Goal: Information Seeking & Learning: Learn about a topic

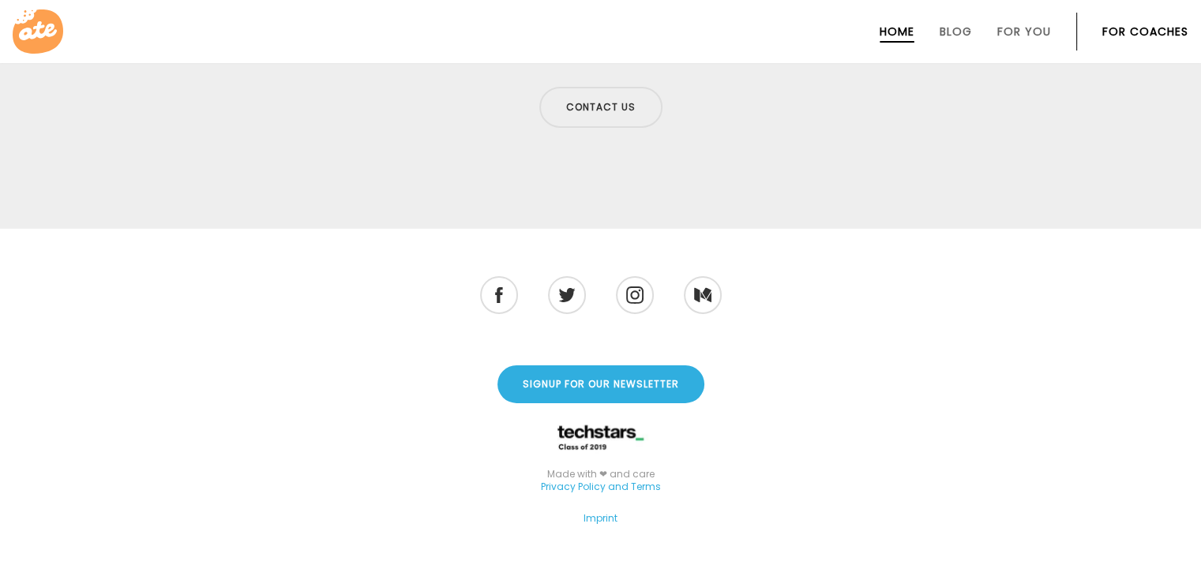
scroll to position [5250, 0]
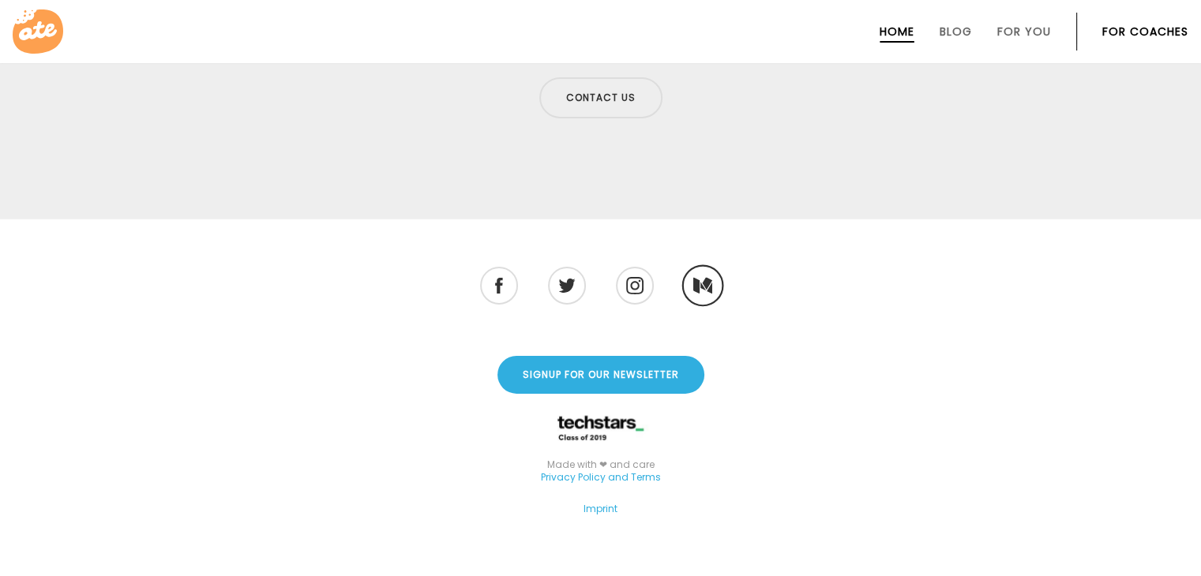
click at [699, 265] on li at bounding box center [702, 285] width 42 height 42
click at [702, 277] on img at bounding box center [701, 285] width 19 height 17
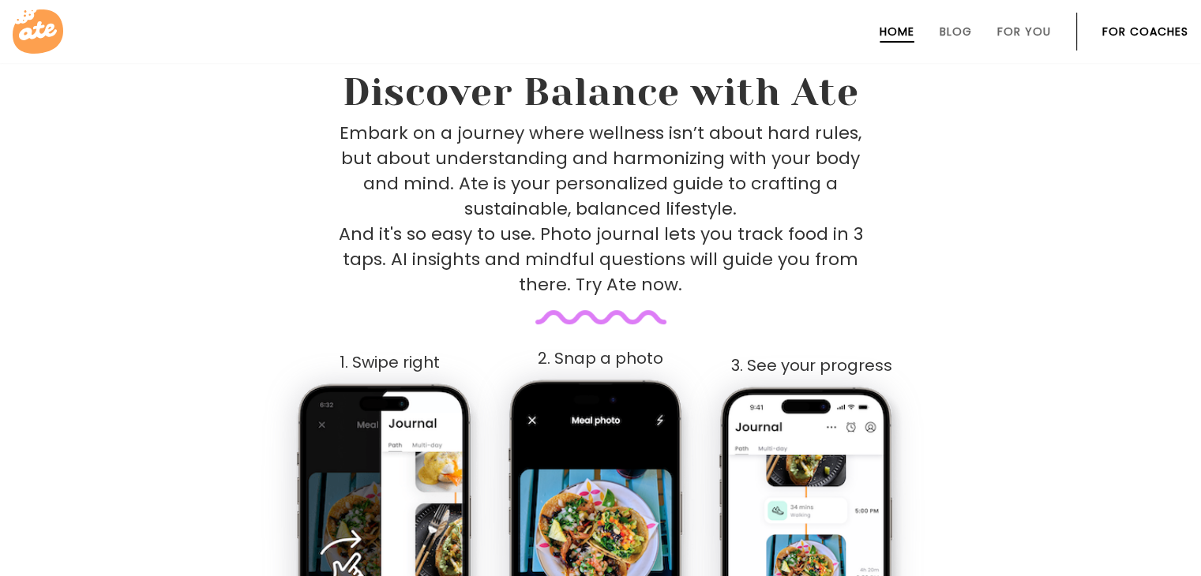
scroll to position [657, 0]
click at [688, 159] on p "Embark on a journey where wellness isn’t about hard rules, but about understand…" at bounding box center [601, 208] width 524 height 177
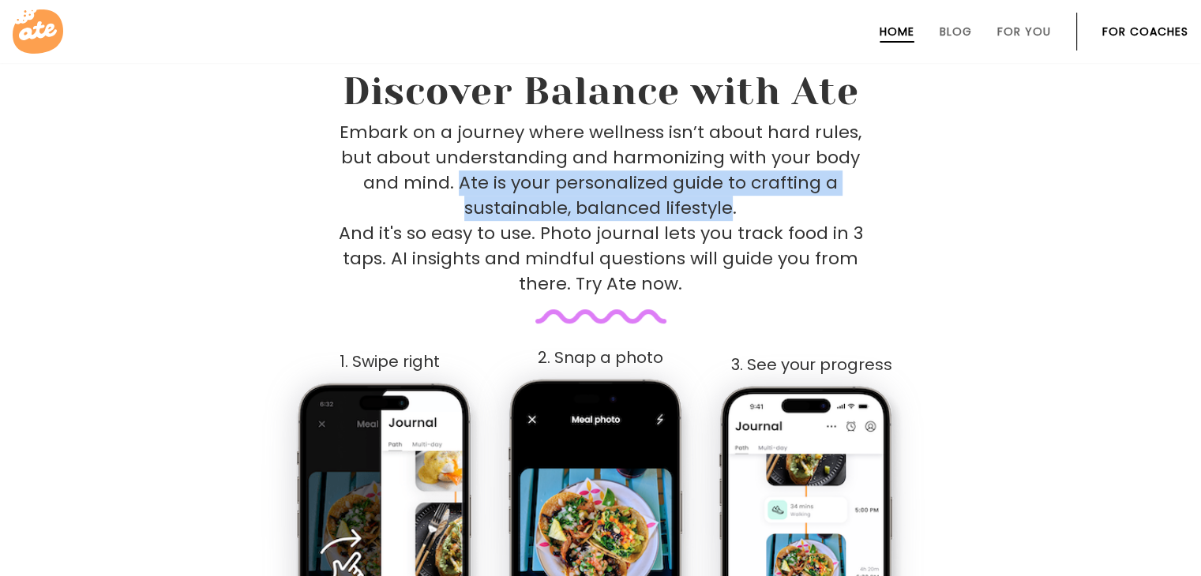
drag, startPoint x: 462, startPoint y: 185, endPoint x: 731, endPoint y: 209, distance: 270.3
click at [731, 209] on p "Embark on a journey where wellness isn’t about hard rules, but about understand…" at bounding box center [601, 208] width 524 height 177
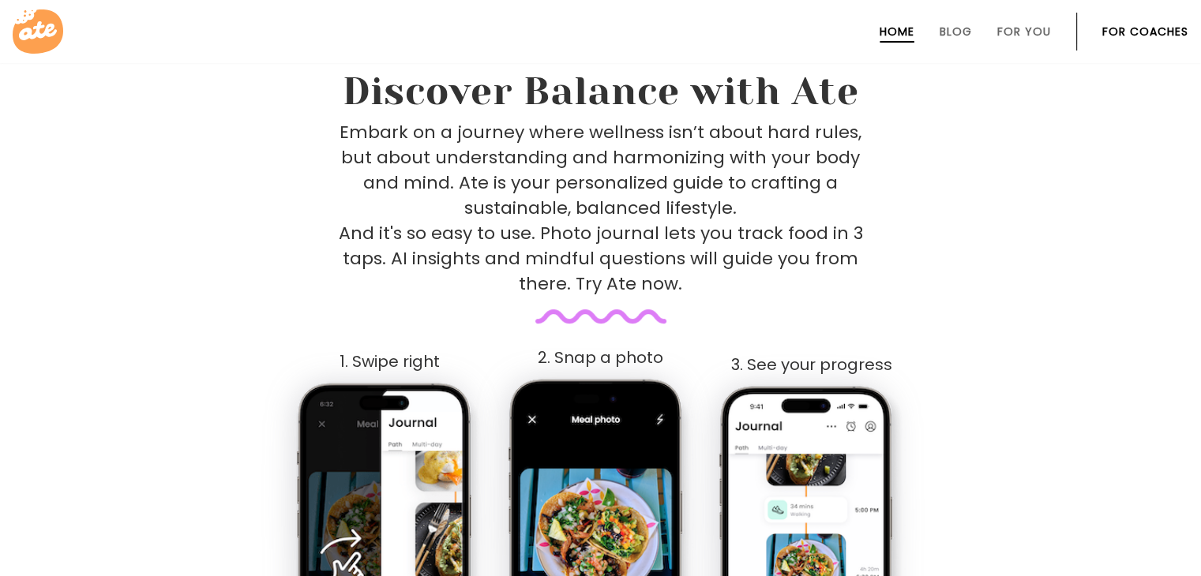
click at [676, 243] on p "Embark on a journey where wellness isn’t about hard rules, but about understand…" at bounding box center [601, 208] width 524 height 177
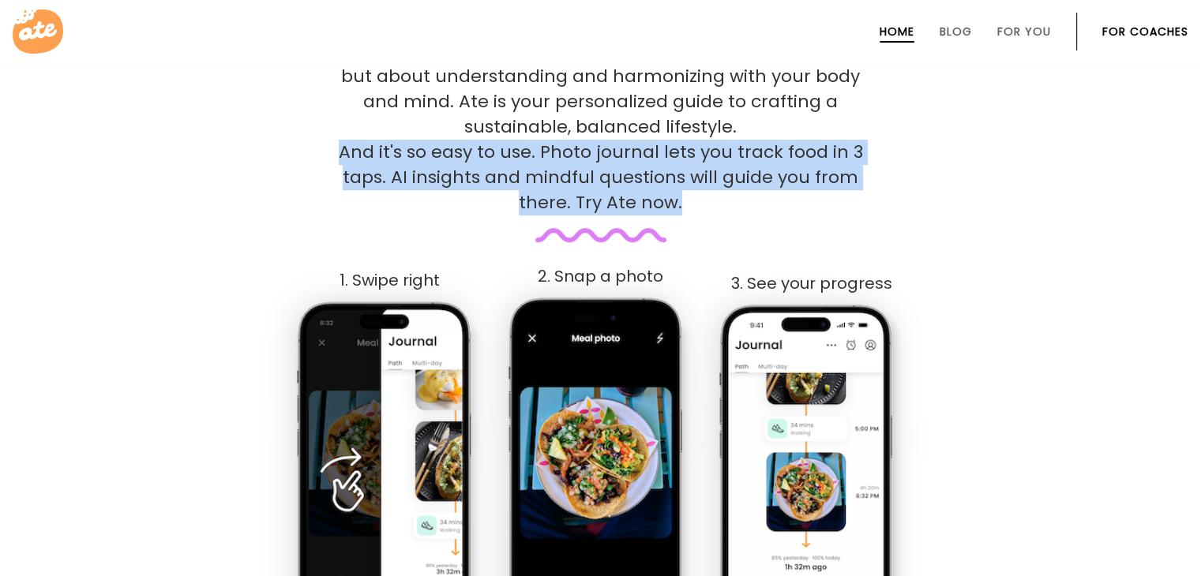
drag, startPoint x: 347, startPoint y: 156, endPoint x: 688, endPoint y: 201, distance: 344.8
click at [688, 201] on p "Embark on a journey where wellness isn’t about hard rules, but about understand…" at bounding box center [601, 127] width 524 height 177
drag, startPoint x: 688, startPoint y: 204, endPoint x: 341, endPoint y: 143, distance: 351.8
click at [341, 143] on p "Embark on a journey where wellness isn’t about hard rules, but about understand…" at bounding box center [601, 127] width 524 height 177
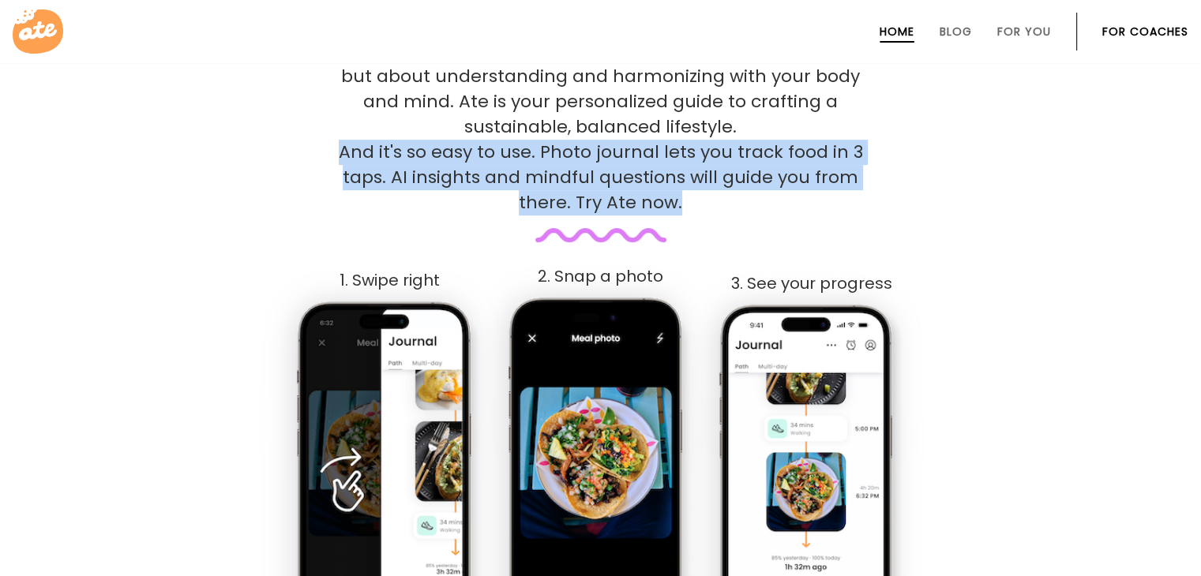
click at [341, 144] on p "Embark on a journey where wellness isn’t about hard rules, but about understand…" at bounding box center [601, 127] width 524 height 177
drag, startPoint x: 347, startPoint y: 152, endPoint x: 695, endPoint y: 209, distance: 353.6
click at [695, 209] on p "Embark on a journey where wellness isn’t about hard rules, but about understand…" at bounding box center [601, 127] width 524 height 177
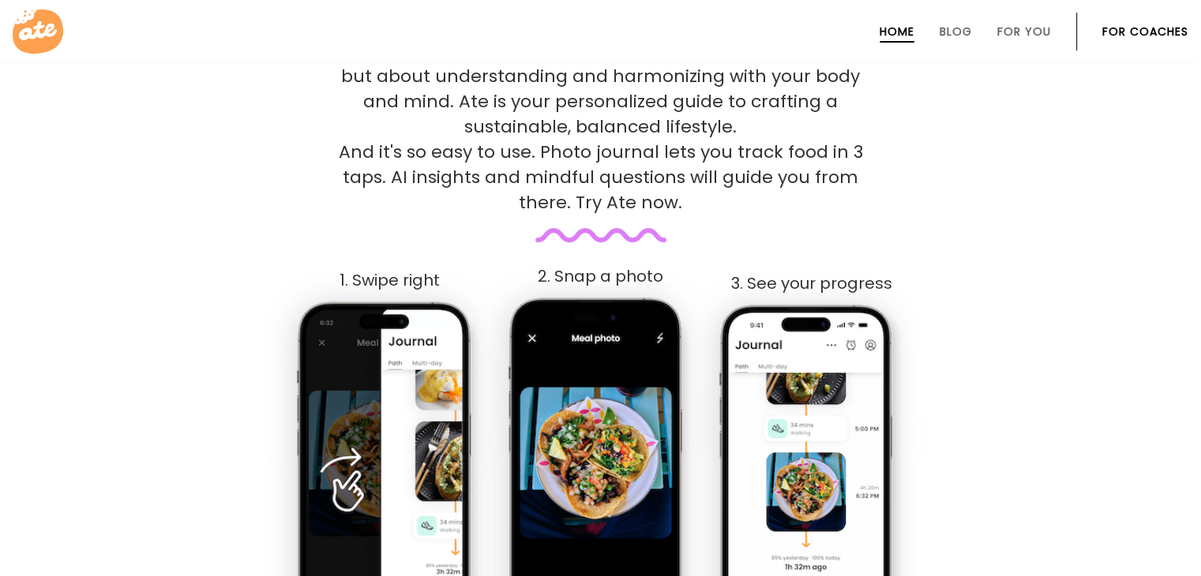
click at [695, 204] on p "Embark on a journey where wellness isn’t about hard rules, but about understand…" at bounding box center [601, 127] width 524 height 177
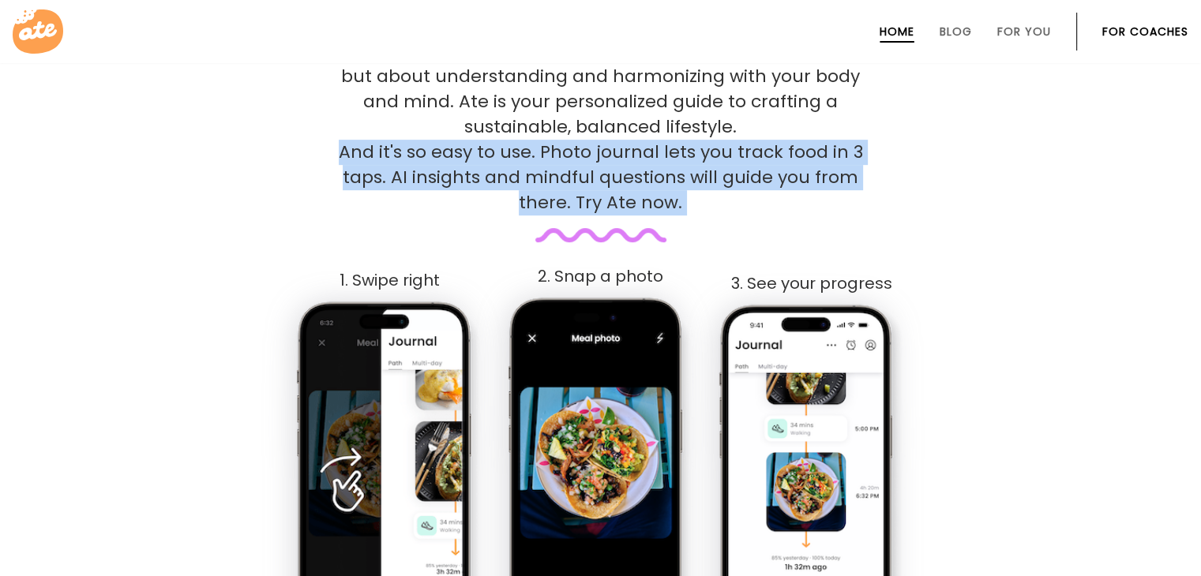
click at [695, 204] on p "Embark on a journey where wellness isn’t about hard rules, but about understand…" at bounding box center [601, 127] width 524 height 177
click at [712, 203] on p "Embark on a journey where wellness isn’t about hard rules, but about understand…" at bounding box center [601, 127] width 524 height 177
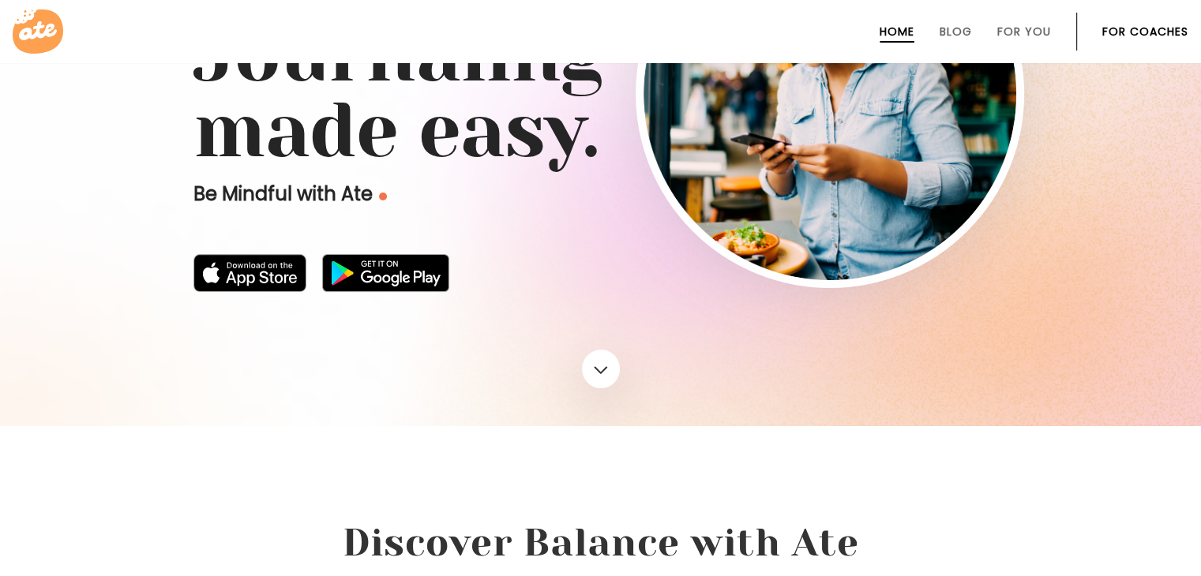
scroll to position [199, 0]
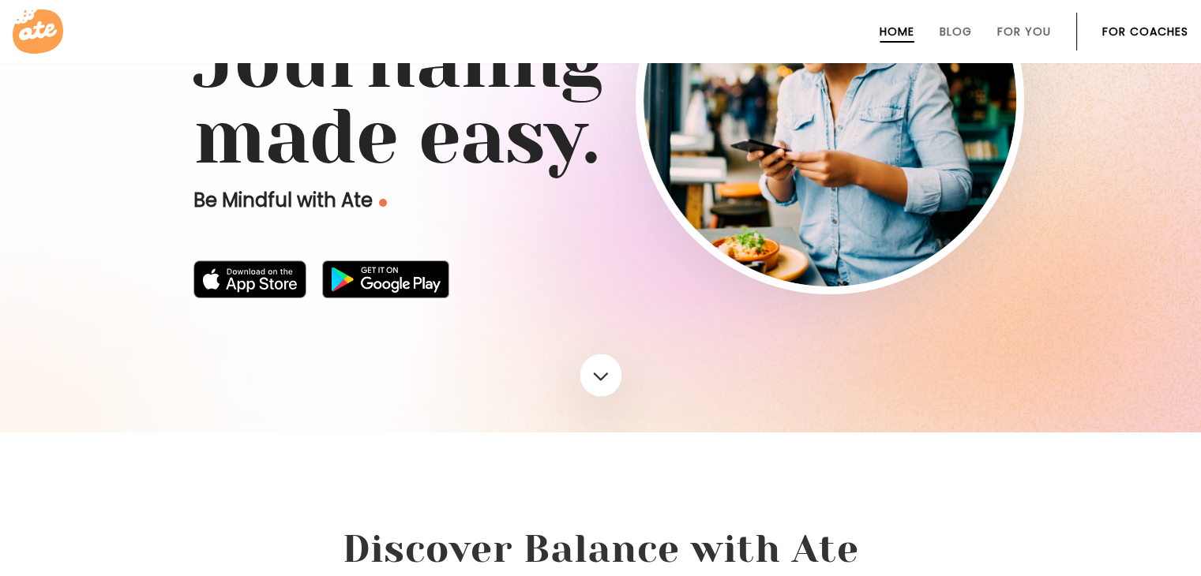
click at [598, 376] on link at bounding box center [600, 375] width 42 height 43
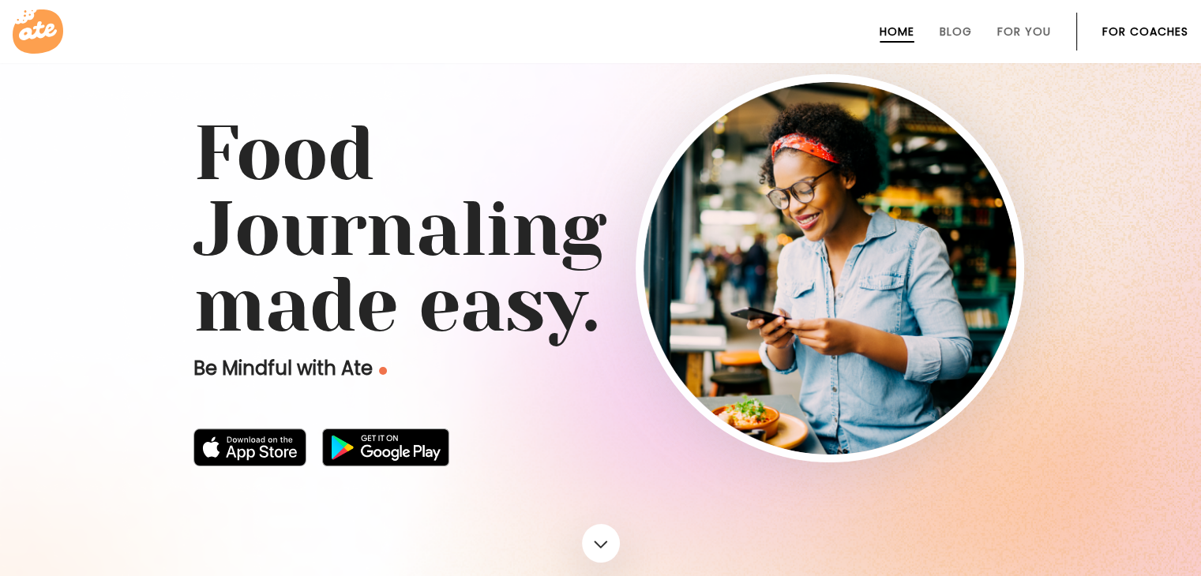
scroll to position [0, 0]
